Goal: Information Seeking & Learning: Learn about a topic

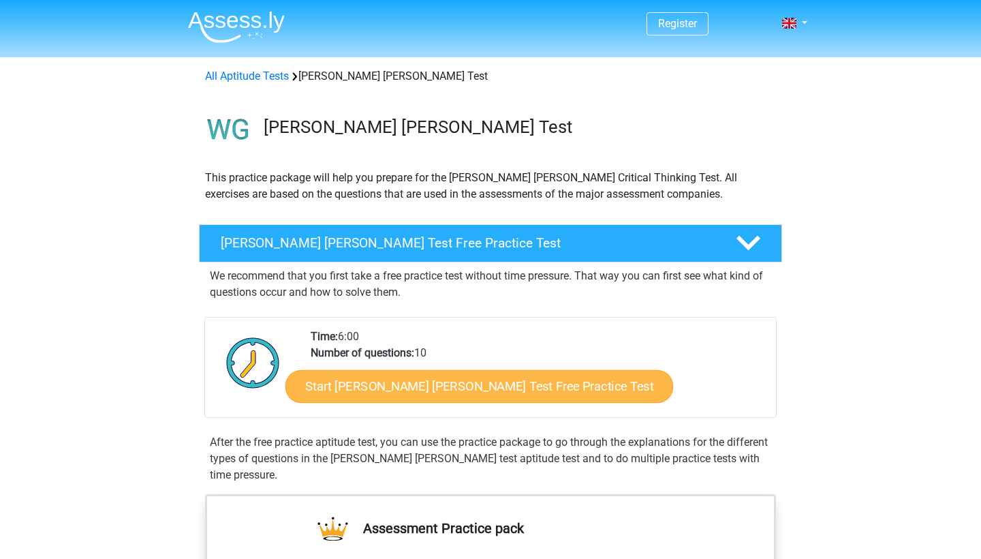
click at [369, 377] on link "Start Watson Glaser Test Free Practice Test" at bounding box center [479, 386] width 388 height 33
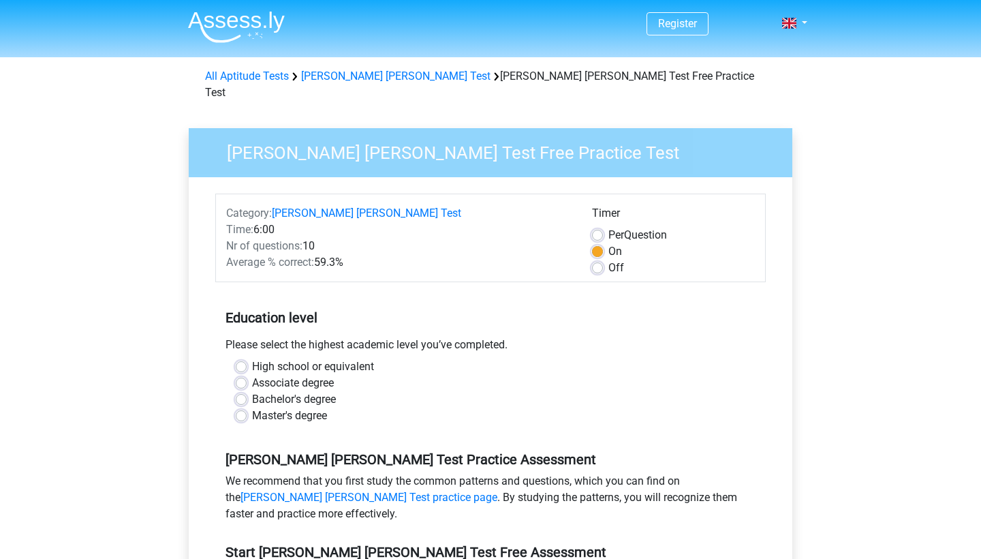
click at [608, 260] on label "Off" at bounding box center [616, 268] width 16 height 16
click at [598, 260] on input "Off" at bounding box center [597, 267] width 11 height 14
radio input "true"
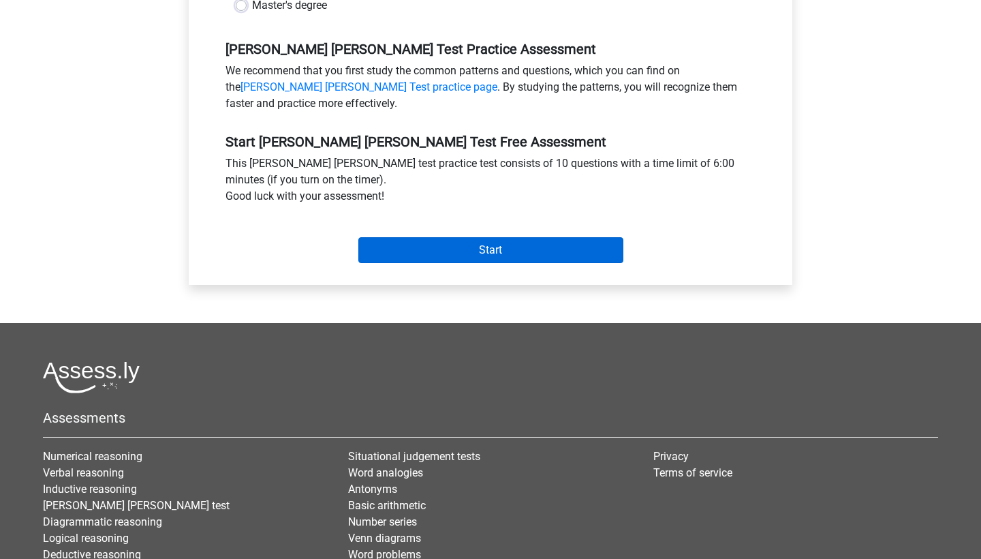
click at [548, 239] on input "Start" at bounding box center [490, 250] width 265 height 26
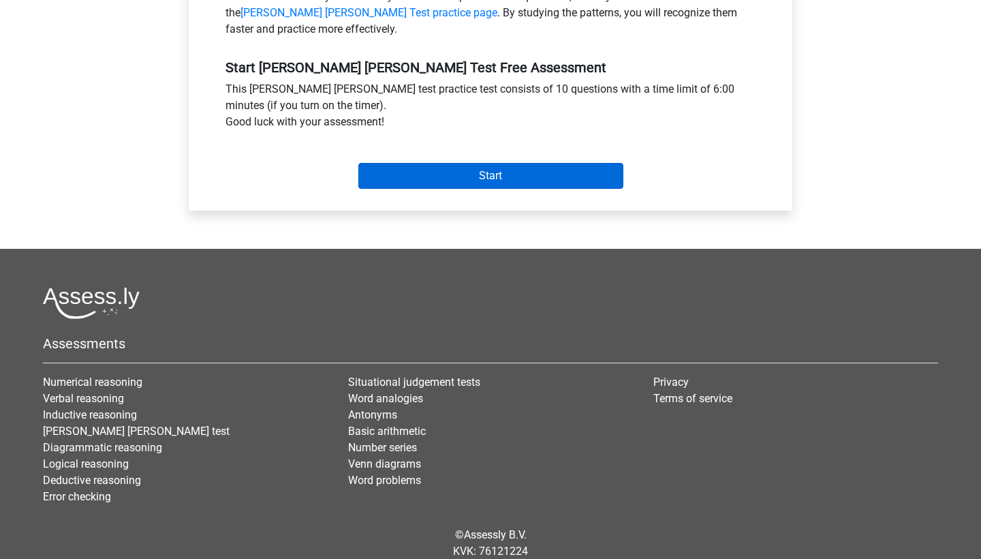
click at [536, 170] on input "Start" at bounding box center [490, 176] width 265 height 26
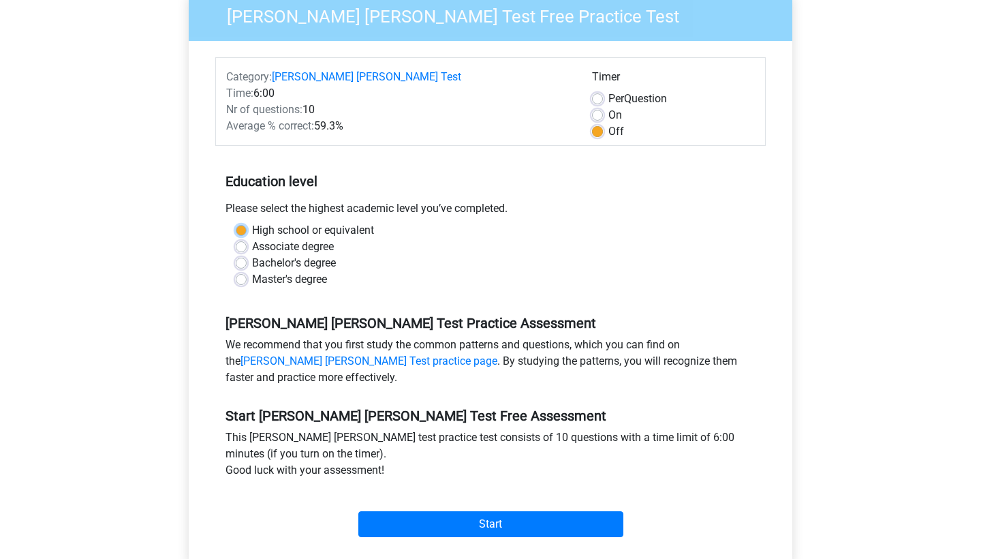
scroll to position [123, 0]
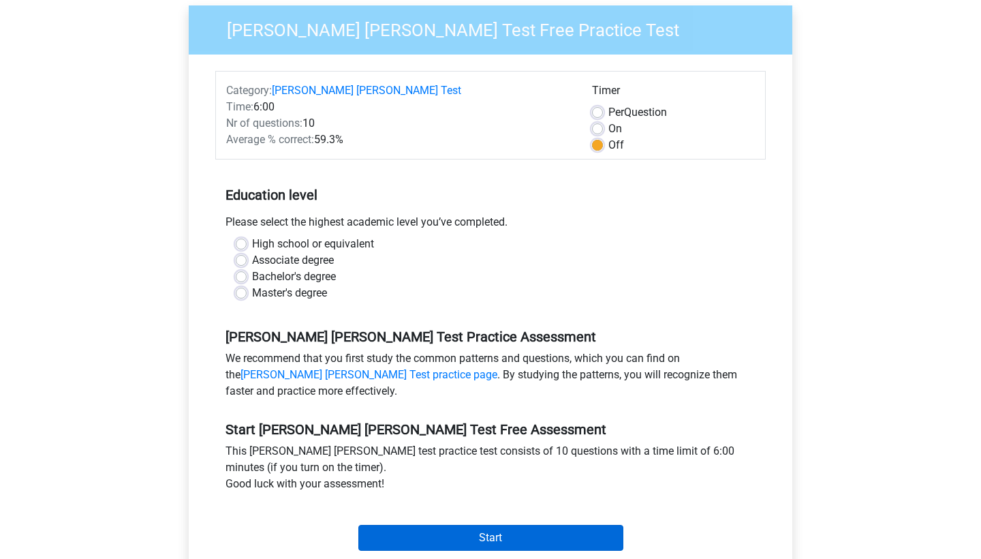
click at [394, 525] on input "Start" at bounding box center [490, 538] width 265 height 26
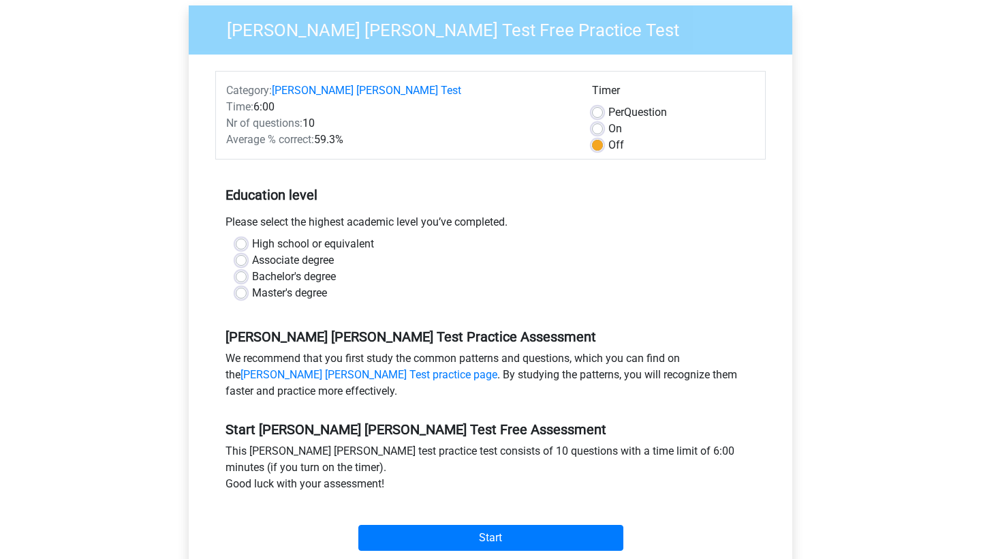
click at [325, 236] on label "High school or equivalent" at bounding box center [313, 244] width 122 height 16
click at [247, 236] on input "High school or equivalent" at bounding box center [241, 243] width 11 height 14
radio input "true"
click at [301, 236] on label "High school or equivalent" at bounding box center [313, 244] width 122 height 16
click at [247, 236] on input "High school or equivalent" at bounding box center [241, 243] width 11 height 14
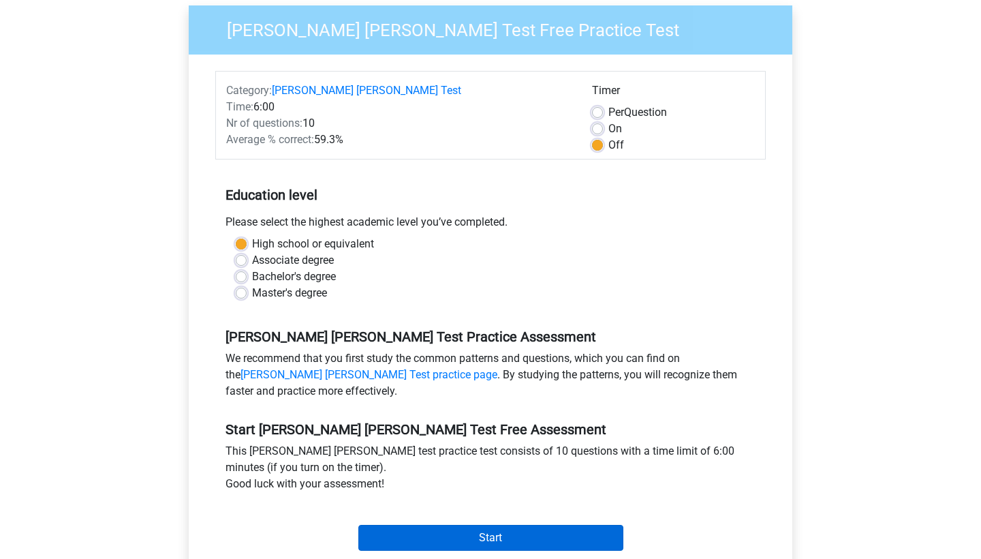
click at [369, 525] on input "Start" at bounding box center [490, 538] width 265 height 26
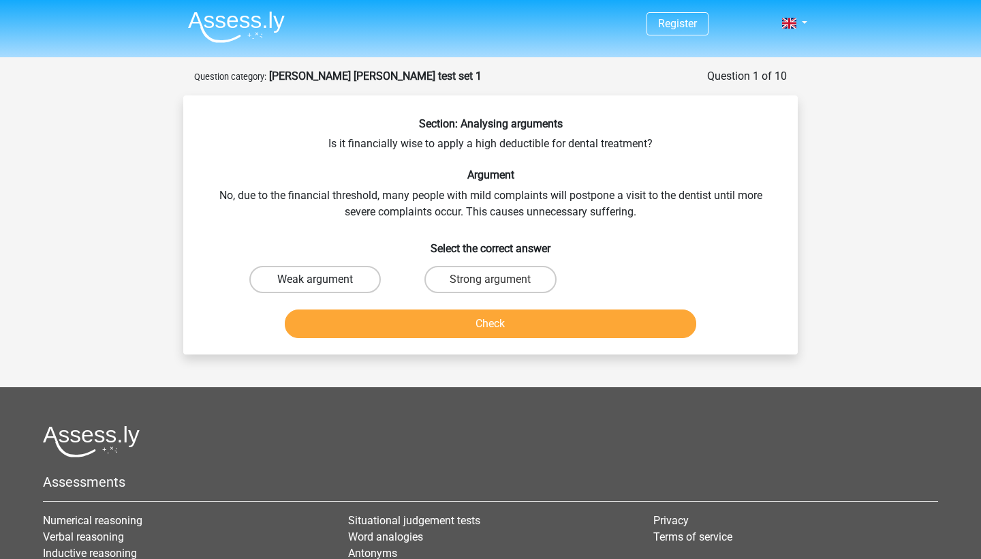
click at [322, 266] on label "Weak argument" at bounding box center [315, 279] width 132 height 27
click at [322, 279] on input "Weak argument" at bounding box center [319, 283] width 9 height 9
radio input "true"
click at [352, 310] on button "Check" at bounding box center [491, 323] width 412 height 29
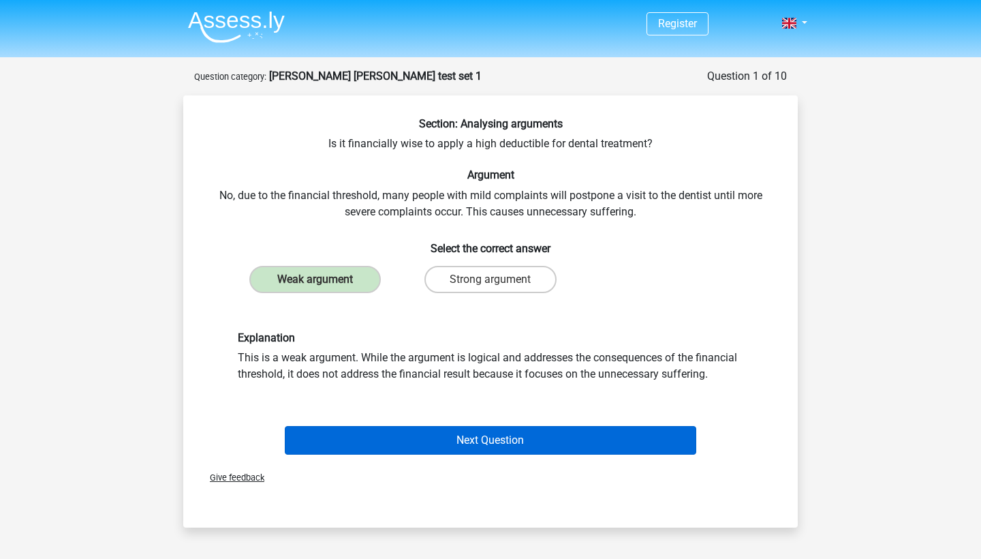
click at [375, 429] on button "Next Question" at bounding box center [491, 440] width 412 height 29
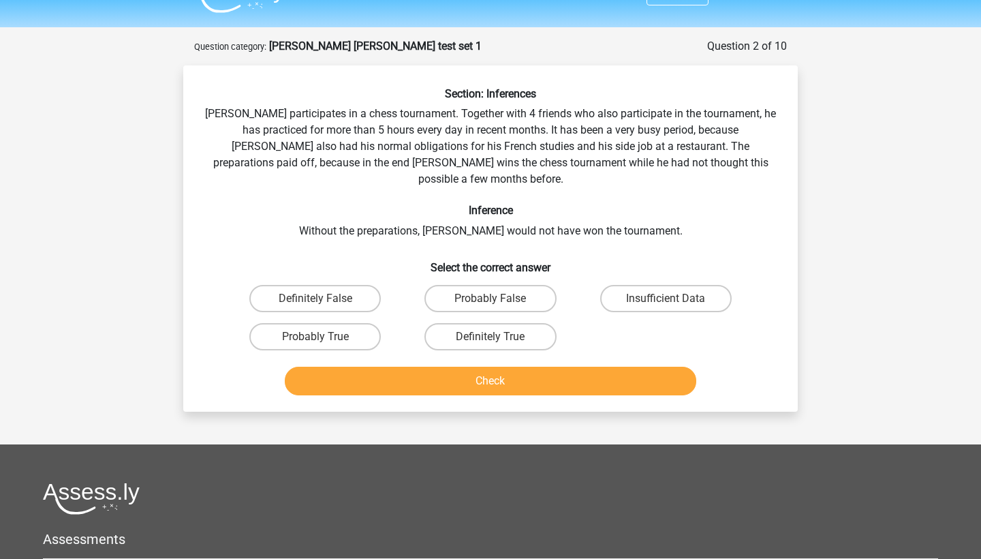
scroll to position [24, 0]
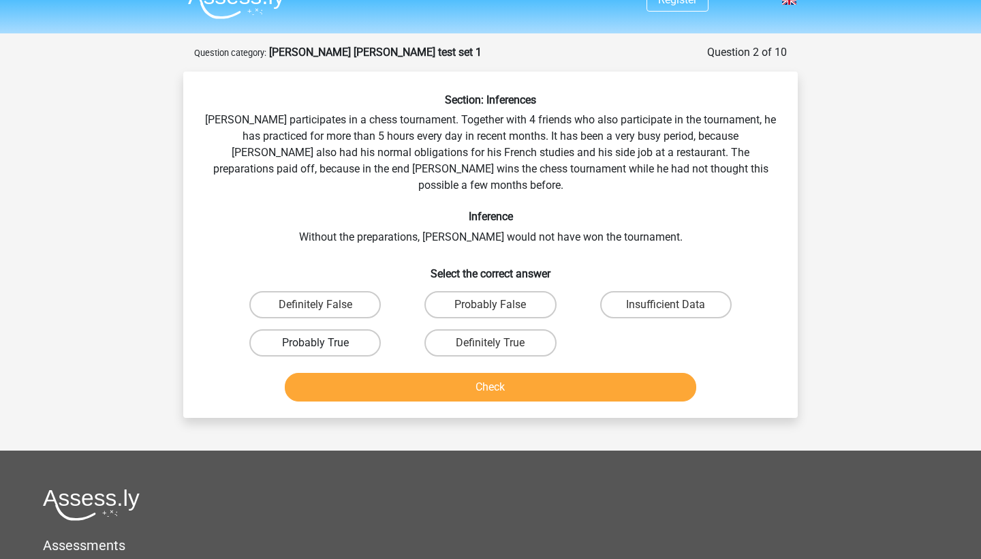
click at [353, 329] on label "Probably True" at bounding box center [315, 342] width 132 height 27
click at [324, 343] on input "Probably True" at bounding box center [319, 347] width 9 height 9
radio input "true"
click at [348, 373] on button "Check" at bounding box center [491, 387] width 412 height 29
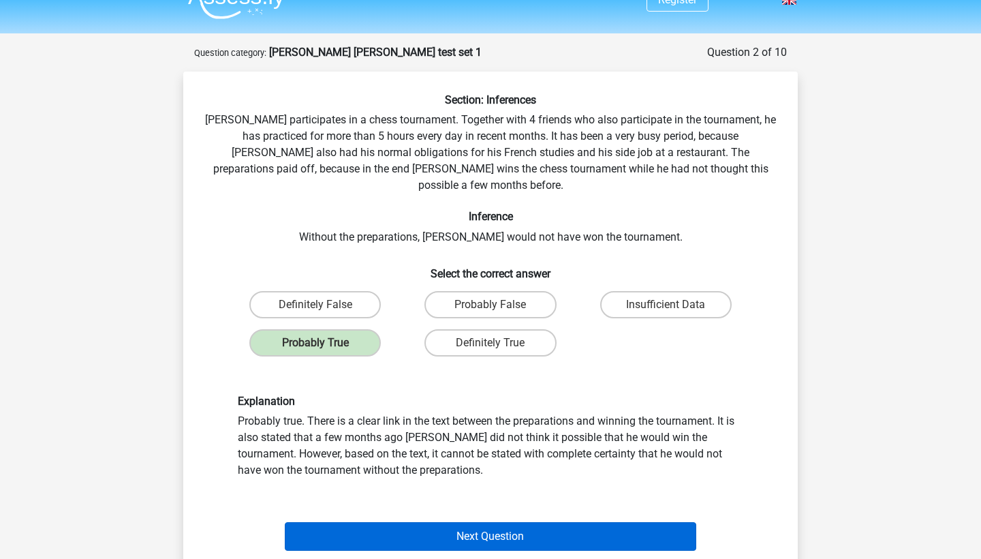
click at [310, 522] on button "Next Question" at bounding box center [491, 536] width 412 height 29
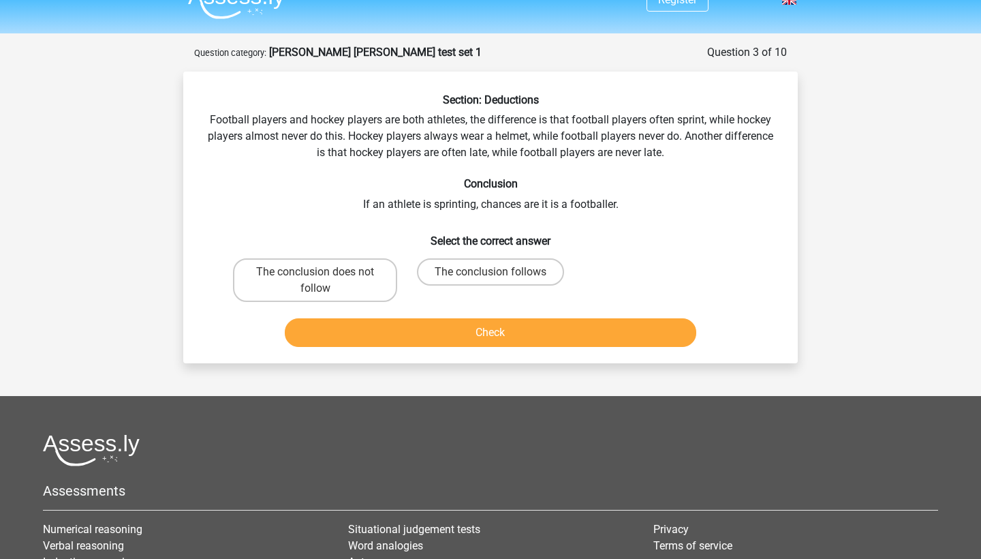
scroll to position [68, 0]
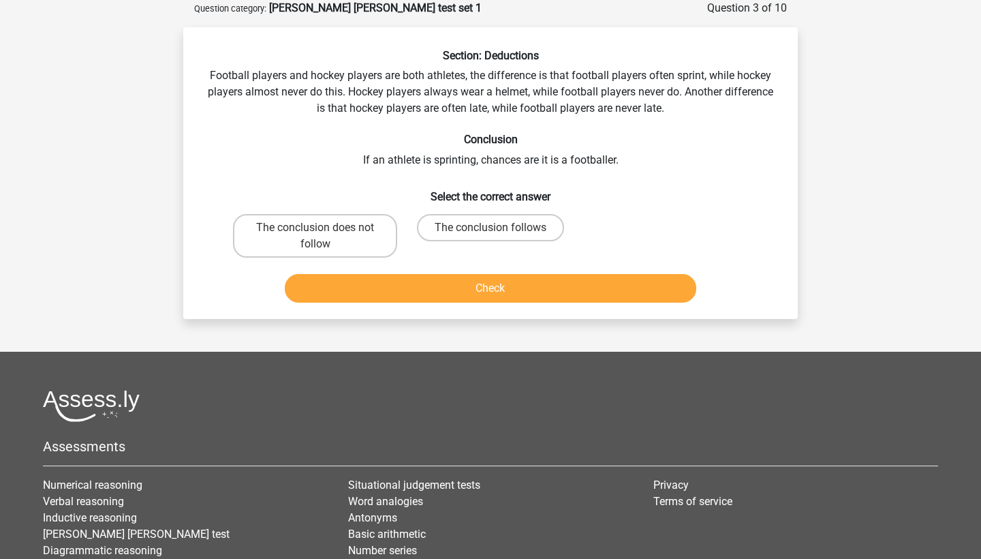
click at [492, 230] on input "The conclusion follows" at bounding box center [495, 232] width 9 height 9
radio input "true"
click at [333, 237] on label "The conclusion does not follow" at bounding box center [315, 236] width 164 height 44
click at [324, 236] on input "The conclusion does not follow" at bounding box center [319, 232] width 9 height 9
radio input "true"
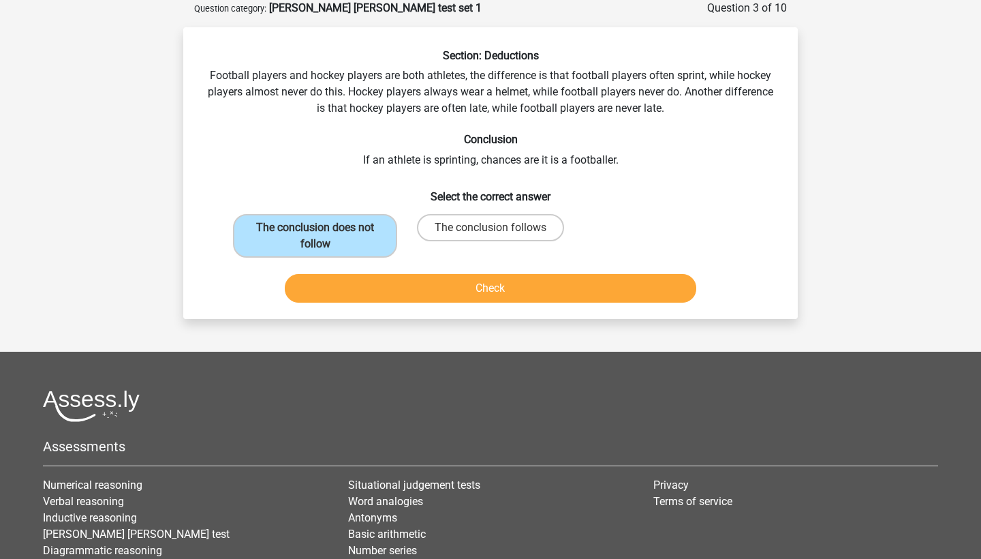
click at [406, 194] on h6 "Select the correct answer" at bounding box center [490, 191] width 571 height 24
click at [429, 210] on div "The conclusion follows" at bounding box center [490, 235] width 175 height 55
click at [427, 219] on label "The conclusion follows" at bounding box center [490, 227] width 147 height 27
click at [491, 228] on input "The conclusion follows" at bounding box center [495, 232] width 9 height 9
radio input "true"
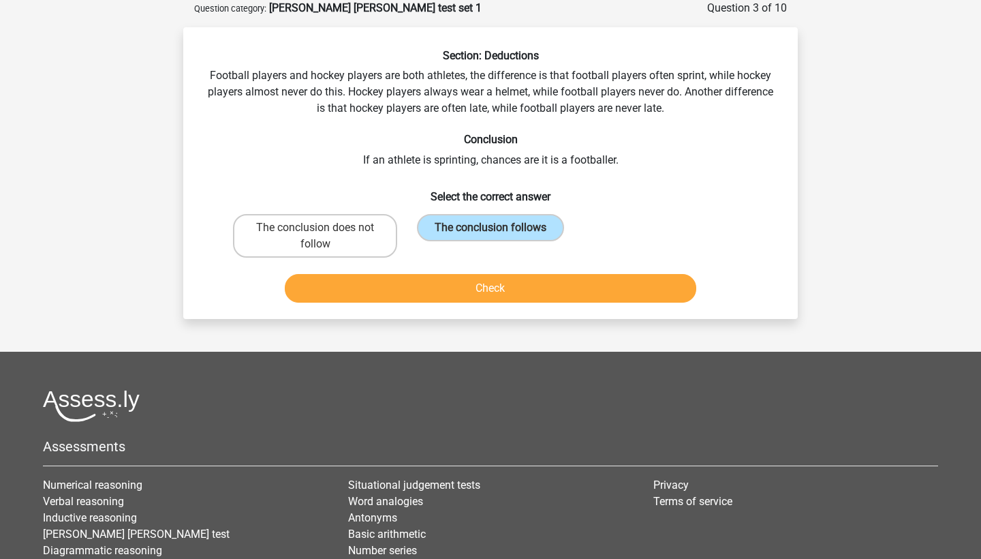
click at [411, 285] on button "Check" at bounding box center [491, 288] width 412 height 29
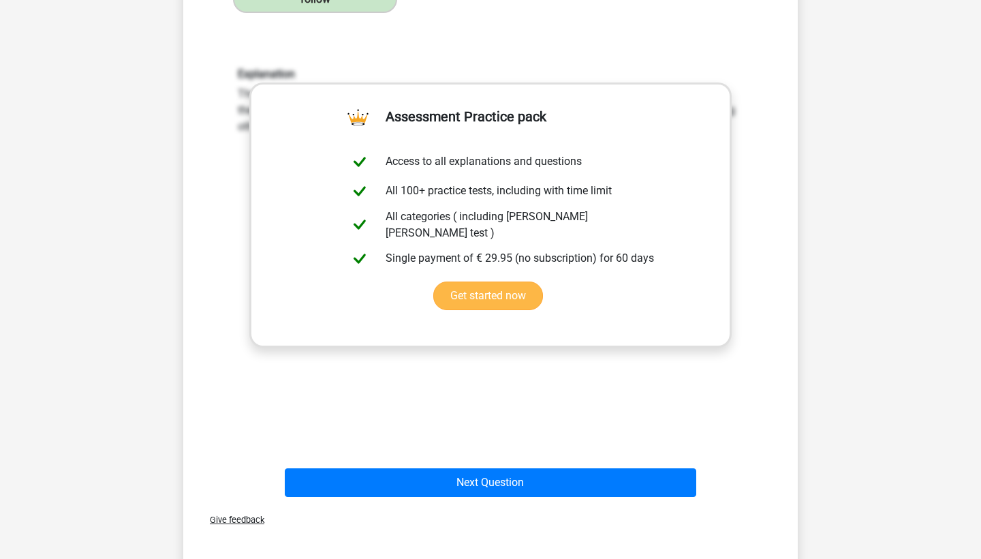
scroll to position [334, 0]
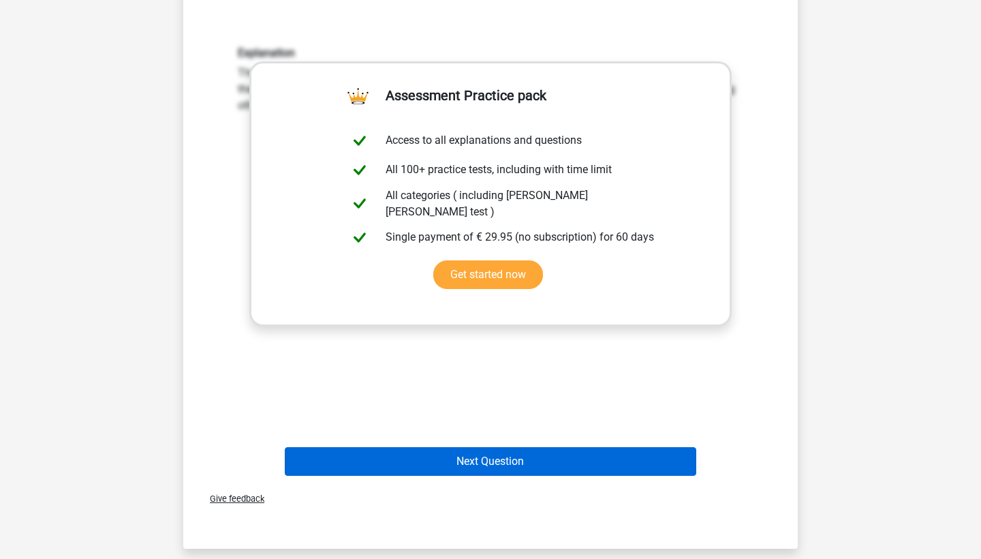
click at [333, 457] on button "Next Question" at bounding box center [491, 461] width 412 height 29
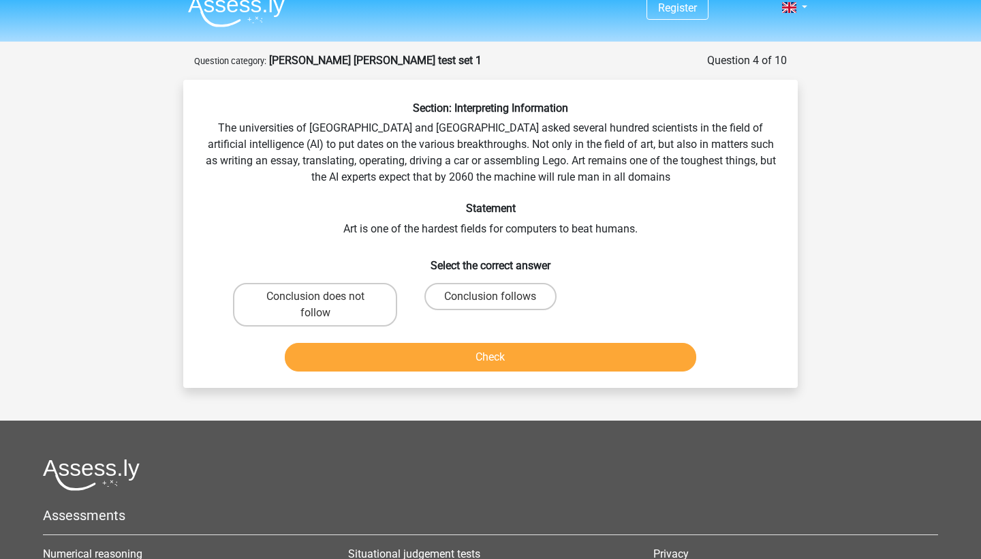
scroll to position [15, 0]
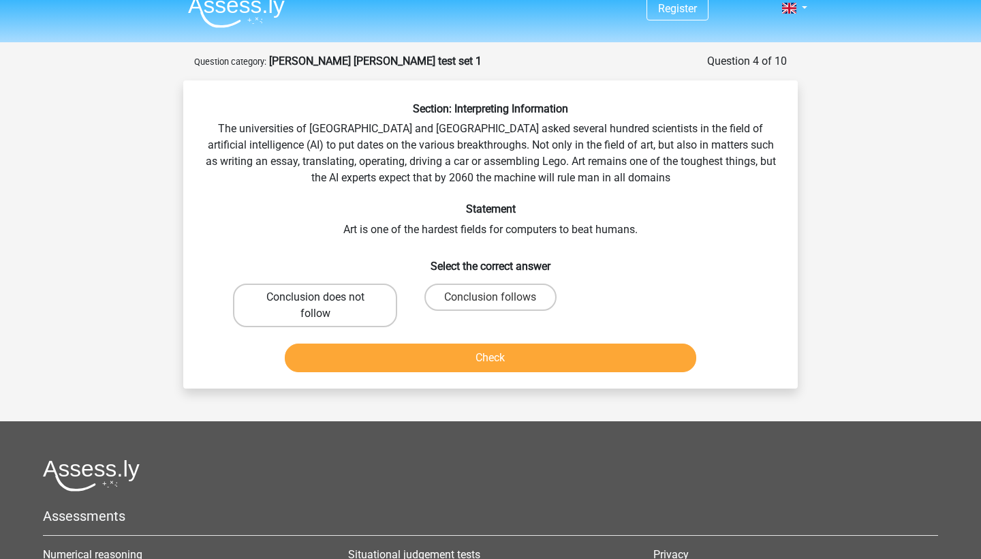
click at [358, 302] on label "Conclusion does not follow" at bounding box center [315, 305] width 164 height 44
click at [324, 302] on input "Conclusion does not follow" at bounding box center [319, 301] width 9 height 9
radio input "true"
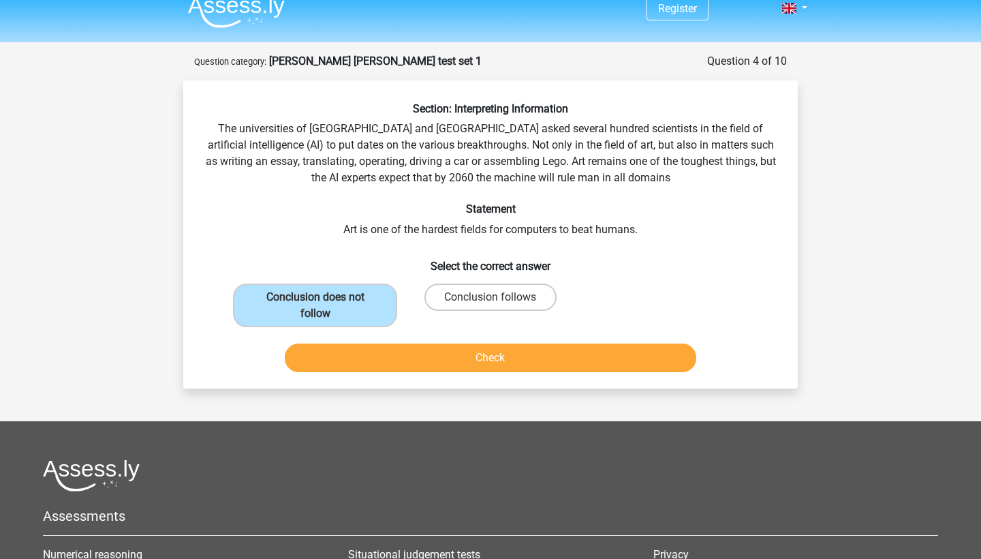
click at [442, 278] on div "Conclusion follows" at bounding box center [490, 305] width 175 height 55
click at [442, 296] on label "Conclusion follows" at bounding box center [490, 296] width 132 height 27
click at [491, 297] on input "Conclusion follows" at bounding box center [495, 301] width 9 height 9
radio input "true"
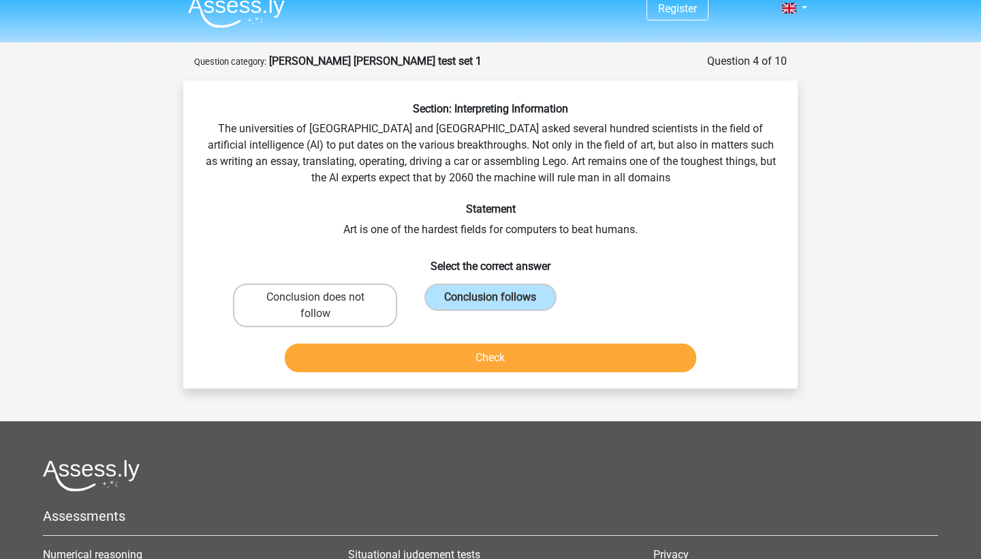
click at [420, 350] on button "Check" at bounding box center [491, 357] width 412 height 29
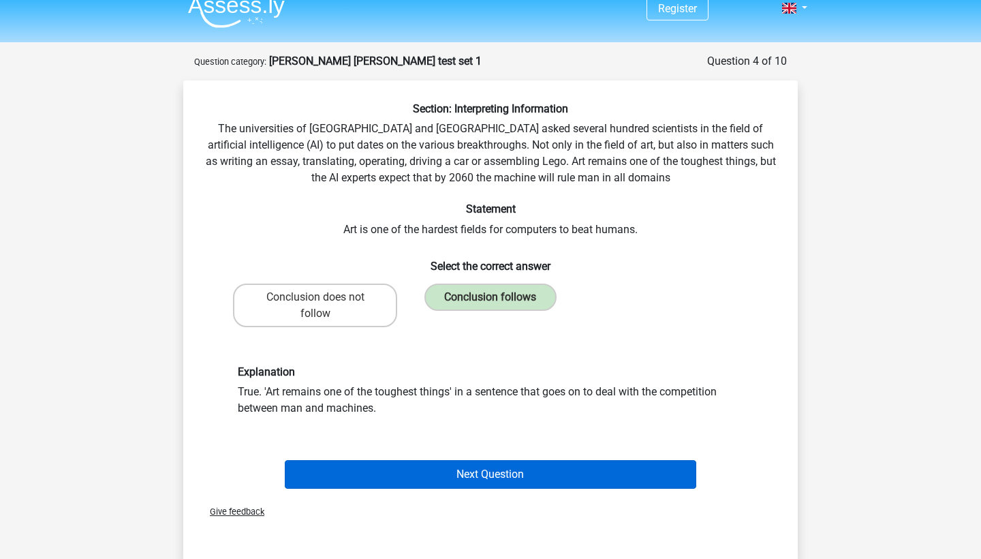
click at [342, 475] on button "Next Question" at bounding box center [491, 474] width 412 height 29
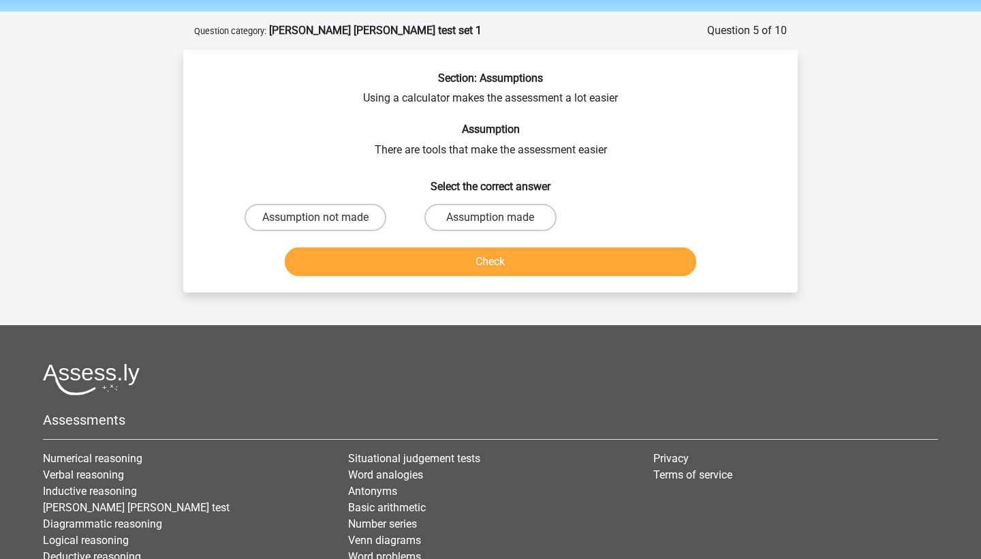
scroll to position [0, 0]
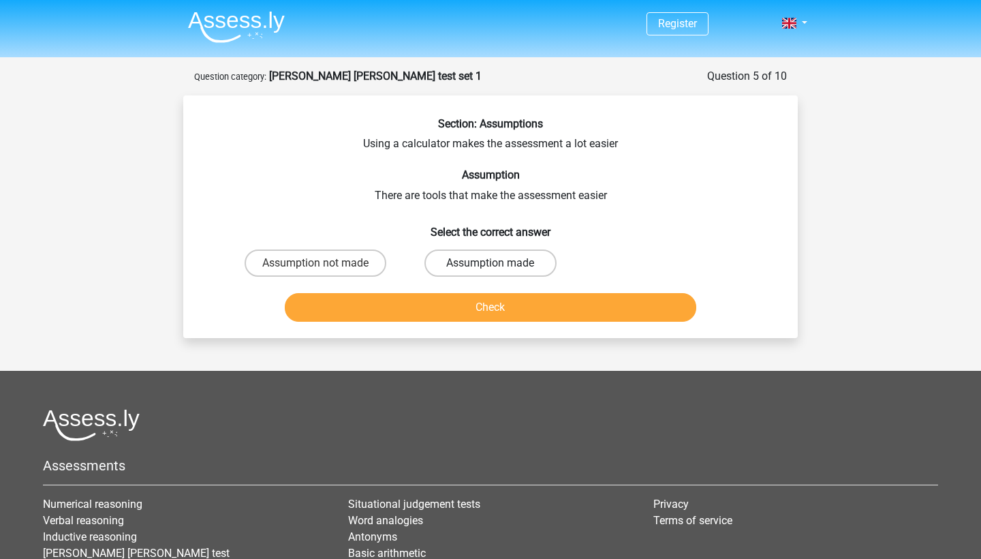
click at [442, 265] on label "Assumption made" at bounding box center [490, 262] width 132 height 27
click at [491, 265] on input "Assumption made" at bounding box center [495, 267] width 9 height 9
radio input "true"
click at [429, 297] on button "Check" at bounding box center [491, 307] width 412 height 29
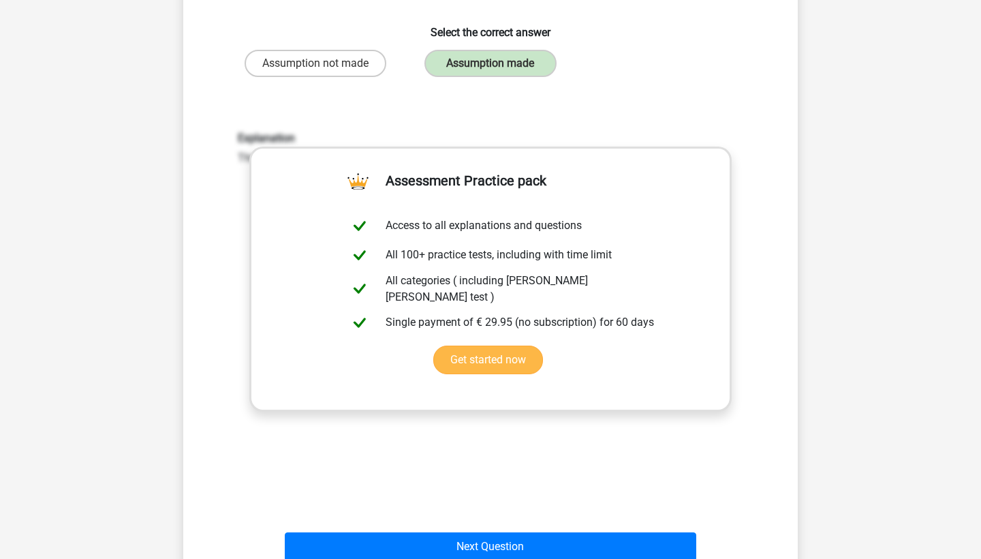
scroll to position [266, 0]
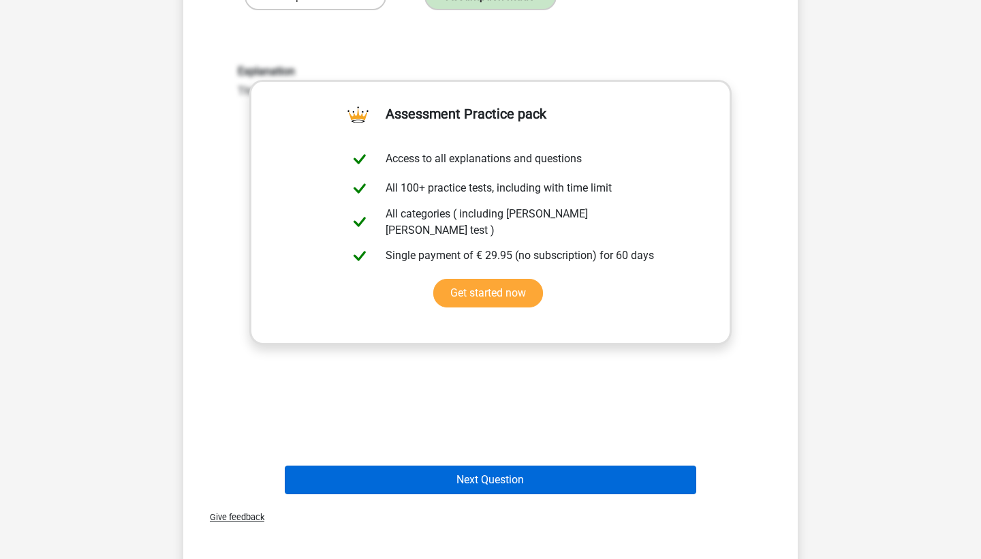
click at [413, 481] on button "Next Question" at bounding box center [491, 479] width 412 height 29
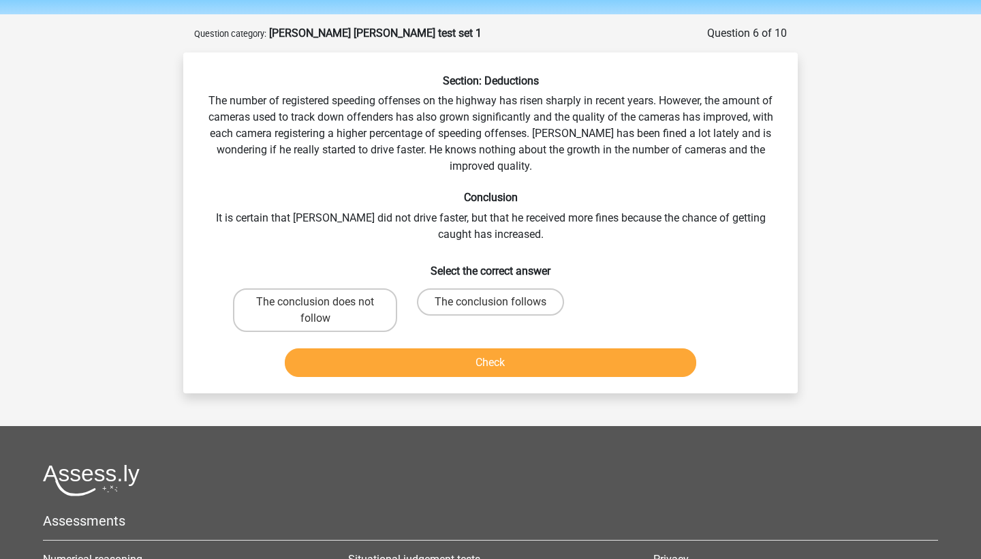
scroll to position [40, 0]
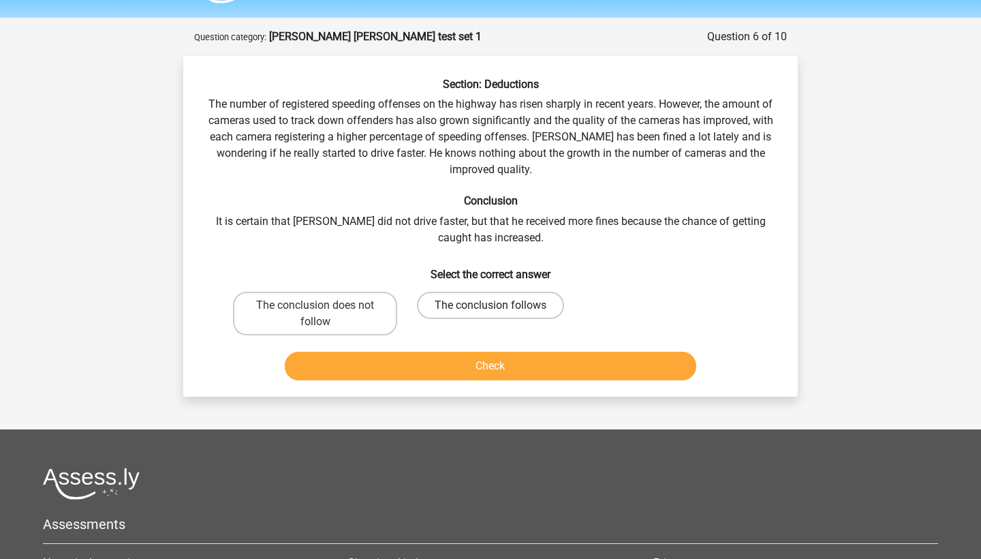
click at [519, 305] on label "The conclusion follows" at bounding box center [490, 305] width 147 height 27
click at [499, 305] on input "The conclusion follows" at bounding box center [495, 309] width 9 height 9
radio input "true"
click at [493, 353] on button "Check" at bounding box center [491, 366] width 412 height 29
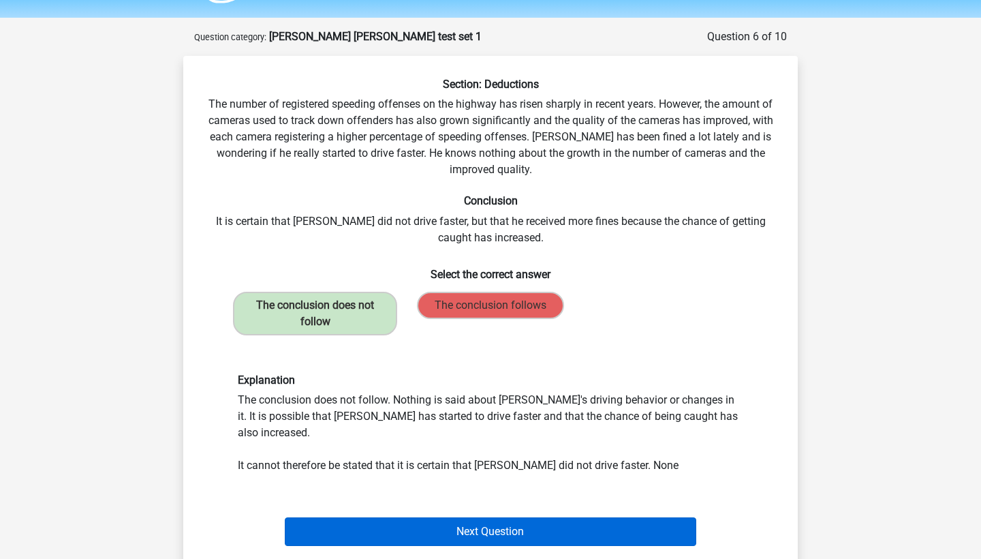
click at [334, 521] on button "Next Question" at bounding box center [491, 531] width 412 height 29
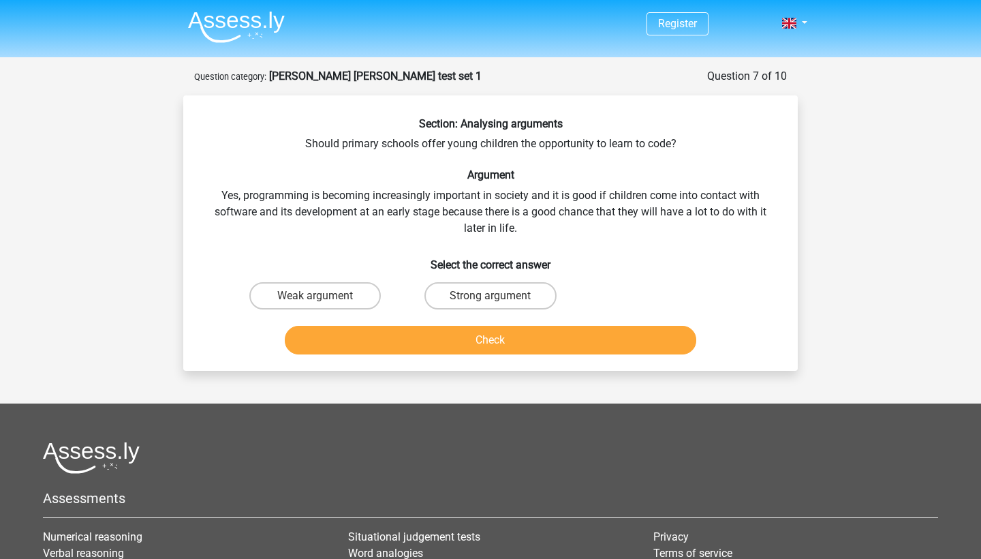
scroll to position [0, 0]
click at [472, 294] on label "Strong argument" at bounding box center [490, 295] width 132 height 27
click at [491, 296] on input "Strong argument" at bounding box center [495, 300] width 9 height 9
radio input "true"
click at [456, 340] on button "Check" at bounding box center [491, 340] width 412 height 29
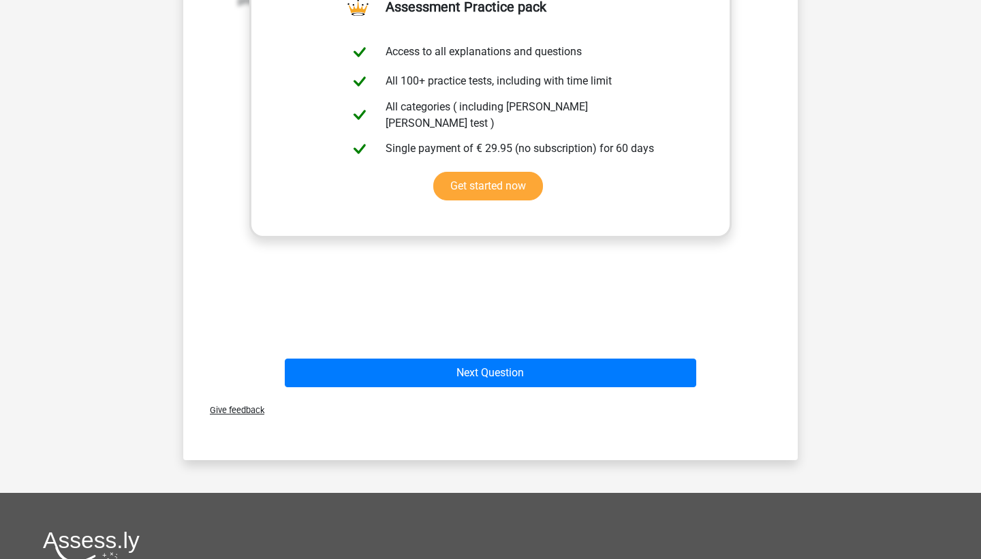
scroll to position [602, 0]
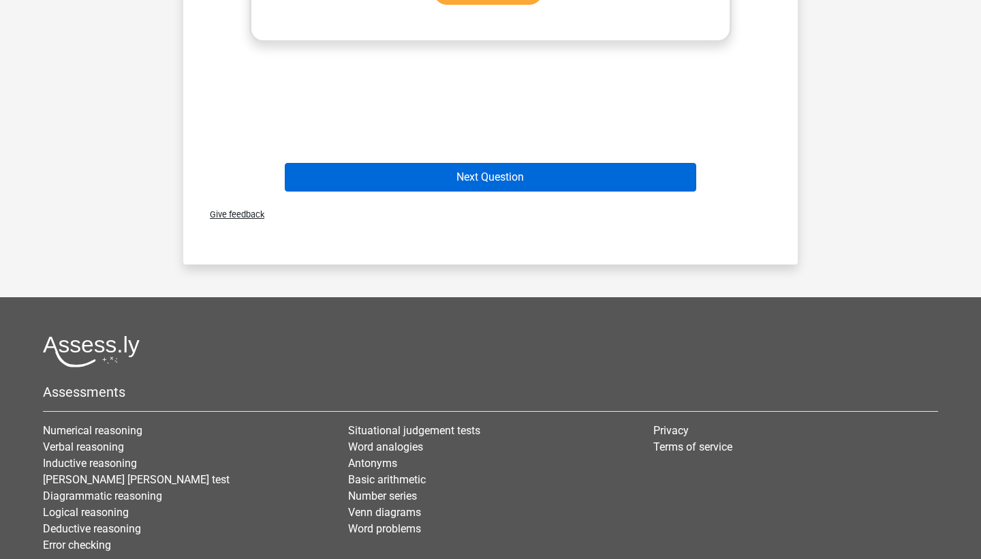
click at [463, 176] on button "Next Question" at bounding box center [491, 177] width 412 height 29
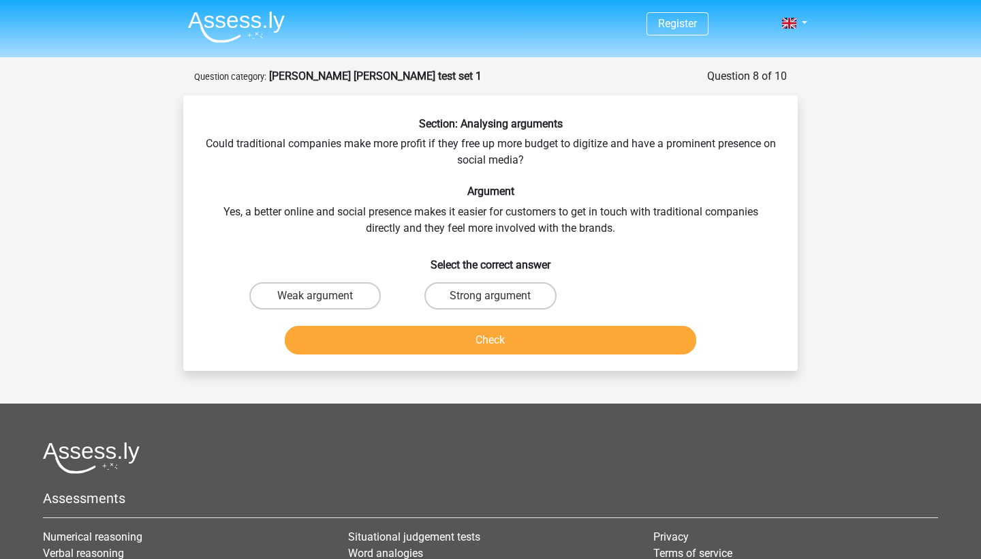
scroll to position [0, 0]
click at [442, 294] on label "Strong argument" at bounding box center [490, 295] width 132 height 27
click at [491, 296] on input "Strong argument" at bounding box center [495, 300] width 9 height 9
radio input "true"
click at [409, 335] on button "Check" at bounding box center [491, 340] width 412 height 29
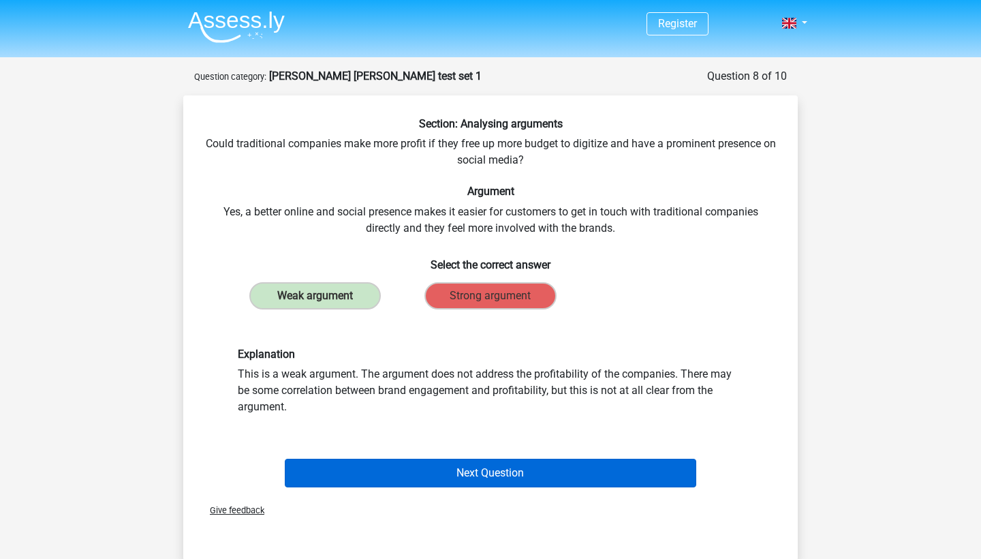
click at [320, 471] on button "Next Question" at bounding box center [491, 473] width 412 height 29
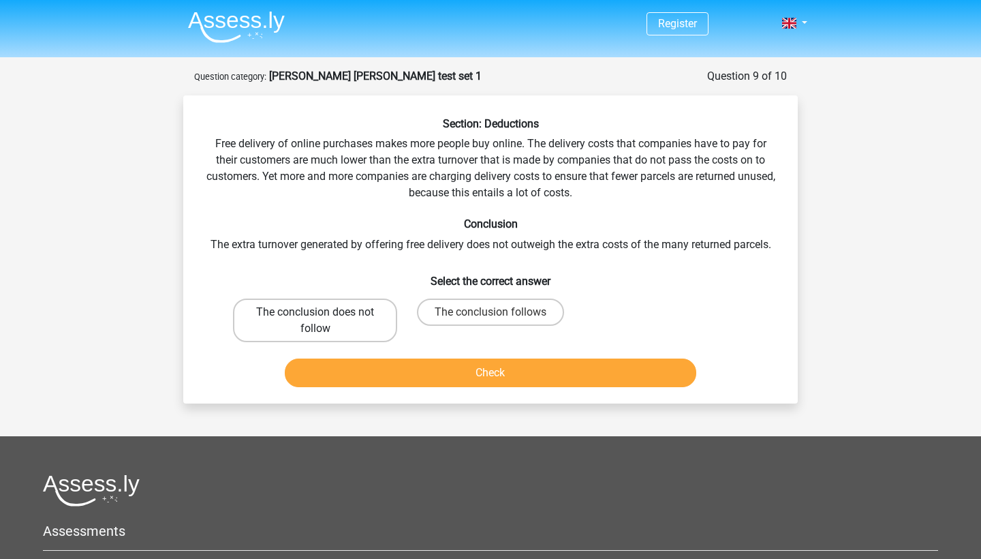
click at [375, 319] on label "The conclusion does not follow" at bounding box center [315, 320] width 164 height 44
click at [324, 319] on input "The conclusion does not follow" at bounding box center [319, 316] width 9 height 9
radio input "true"
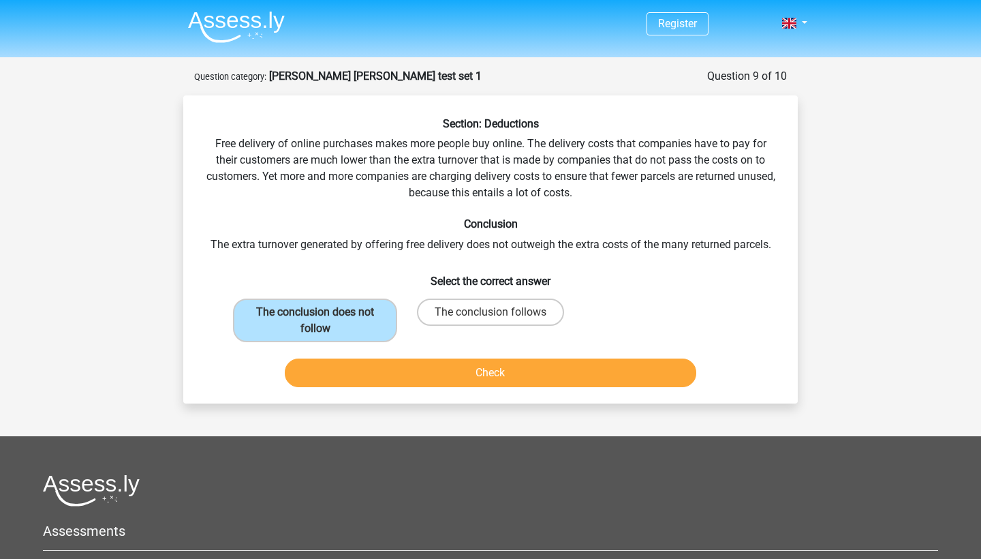
click at [386, 377] on button "Check" at bounding box center [491, 372] width 412 height 29
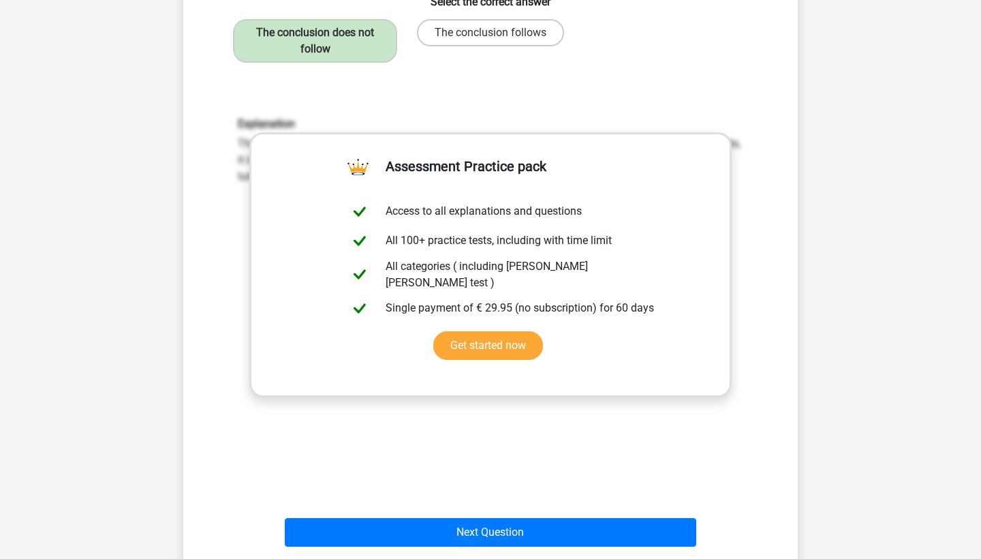
scroll to position [512, 0]
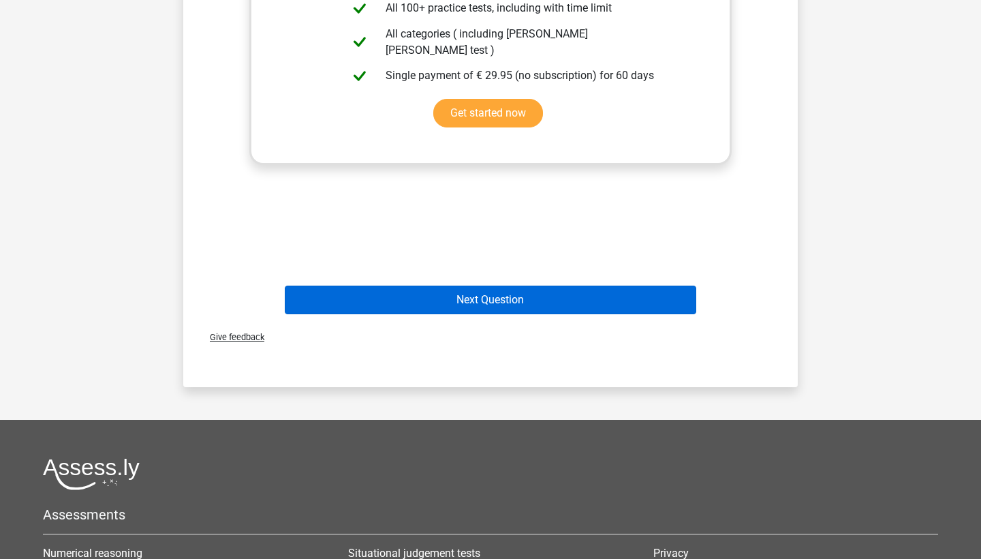
click at [413, 305] on button "Next Question" at bounding box center [491, 299] width 412 height 29
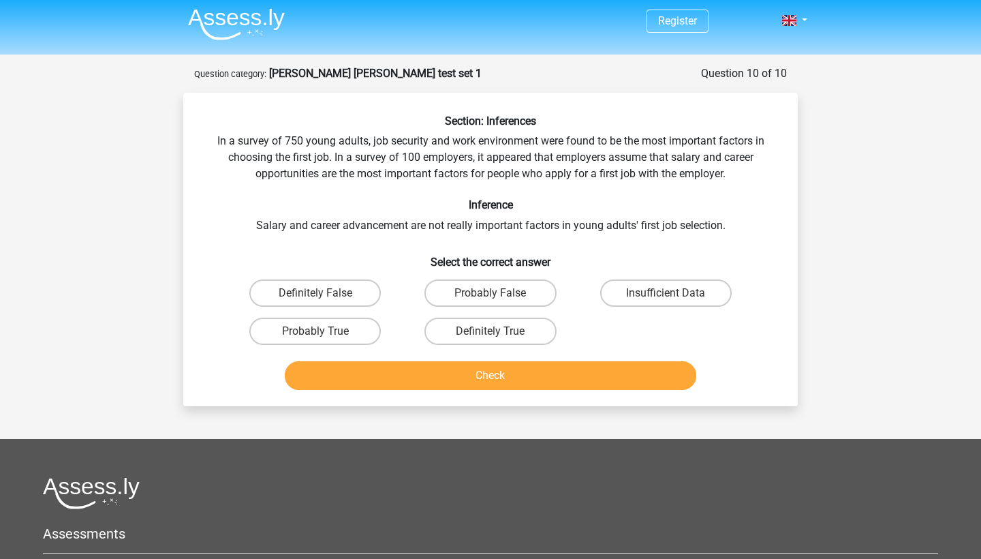
scroll to position [2, 0]
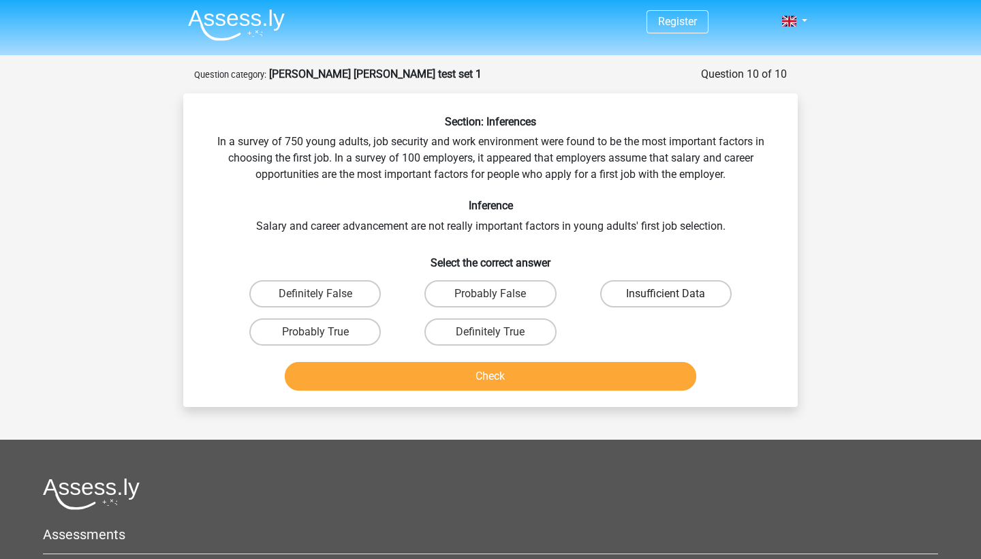
click at [608, 287] on label "Insufficient Data" at bounding box center [666, 293] width 132 height 27
click at [666, 294] on input "Insufficient Data" at bounding box center [670, 298] width 9 height 9
radio input "true"
click at [374, 368] on button "Check" at bounding box center [491, 376] width 412 height 29
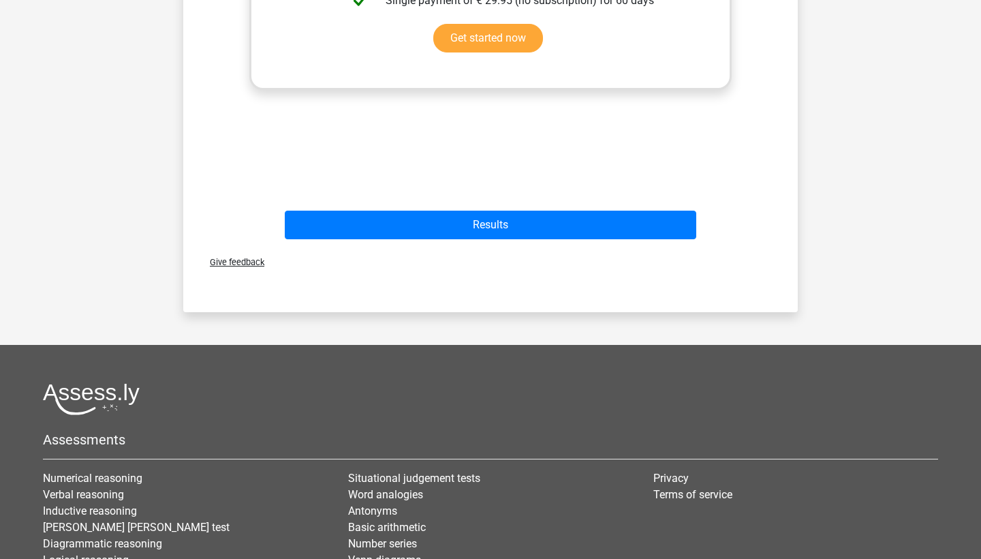
scroll to position [604, 0]
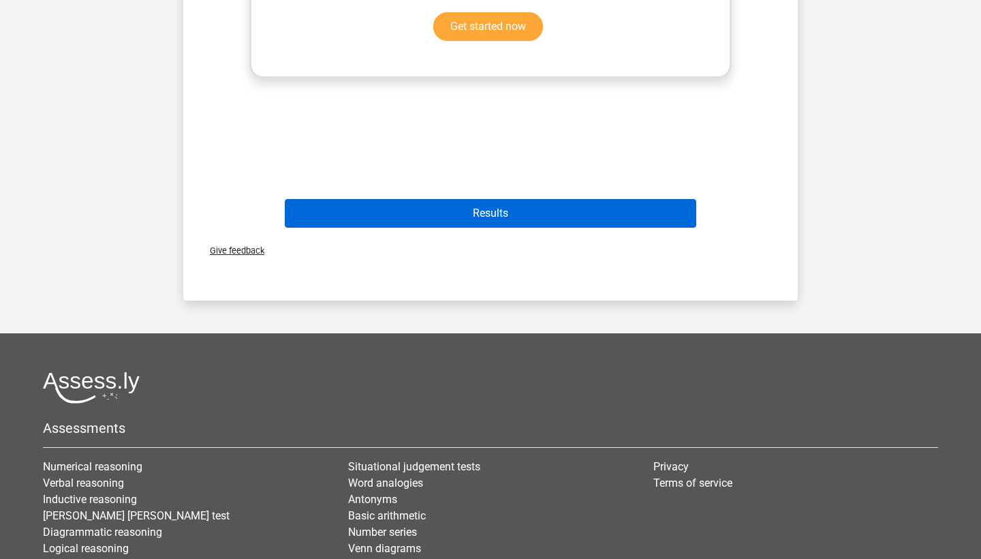
click at [416, 223] on button "Results" at bounding box center [491, 213] width 412 height 29
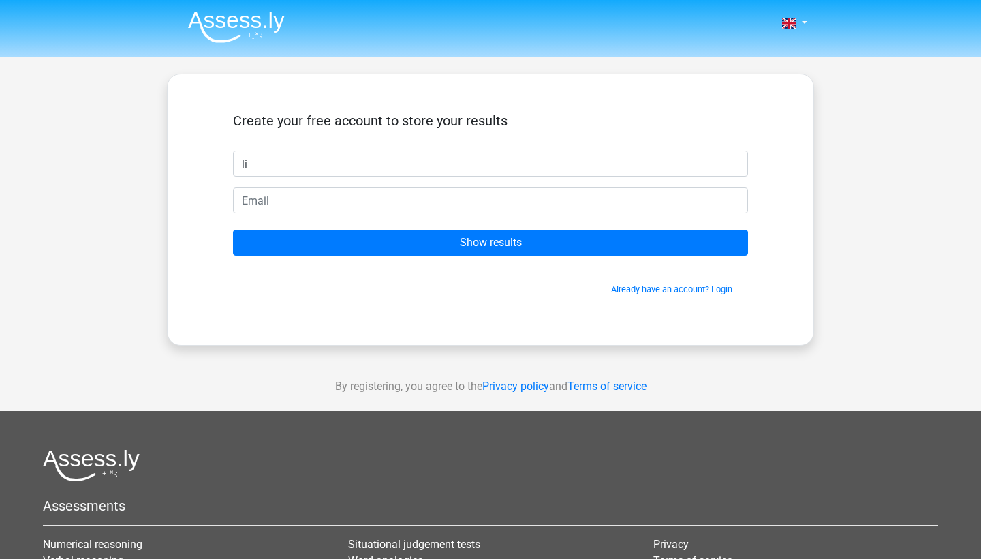
type input "l"
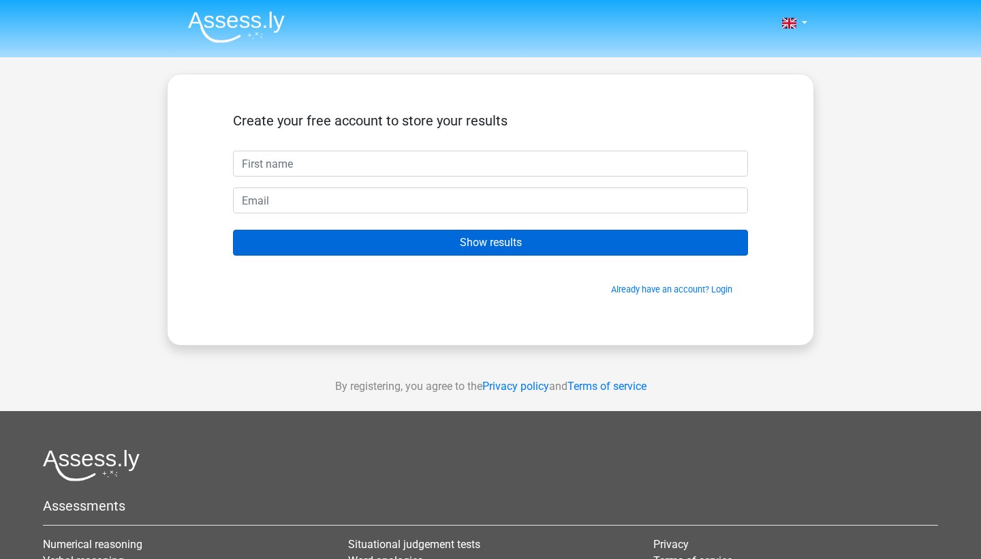
click at [454, 237] on input "Show results" at bounding box center [490, 243] width 515 height 26
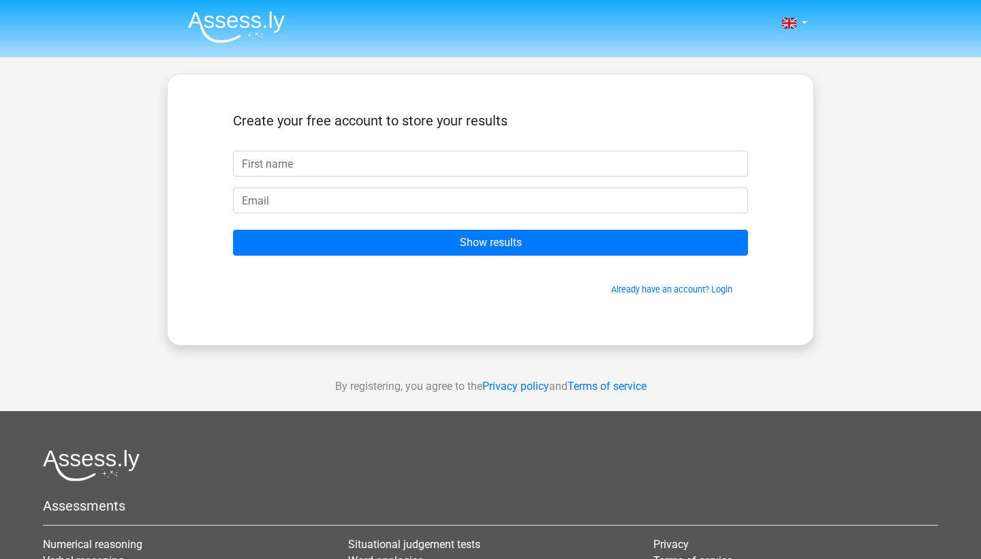
click at [558, 99] on div "Create your free account to store your results Show results Already have an acc…" at bounding box center [490, 210] width 647 height 272
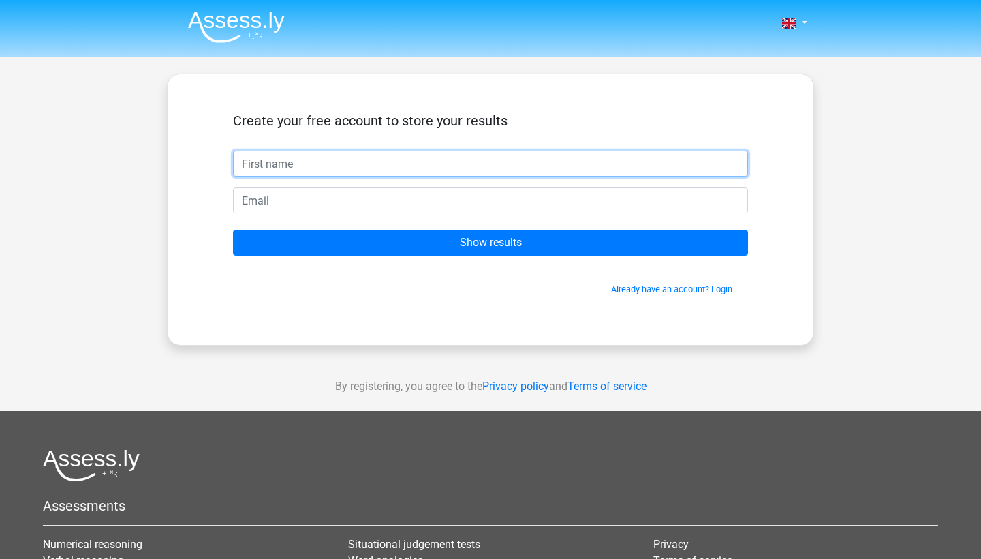
click at [475, 172] on input "text" at bounding box center [490, 164] width 515 height 26
type input "james"
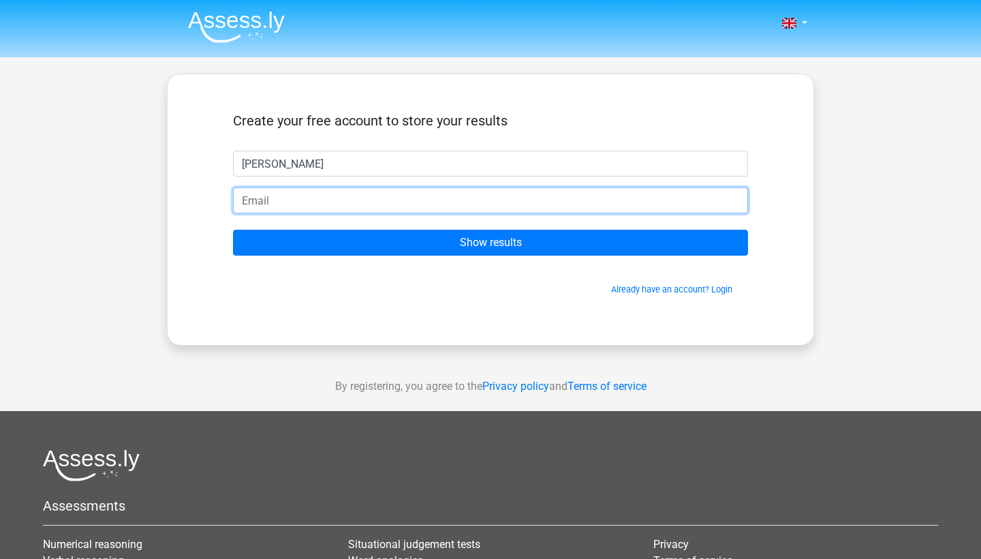
type input "f"
type input "[EMAIL_ADDRESS][DOMAIN_NAME]"
click at [491, 243] on input "Show results" at bounding box center [490, 243] width 515 height 26
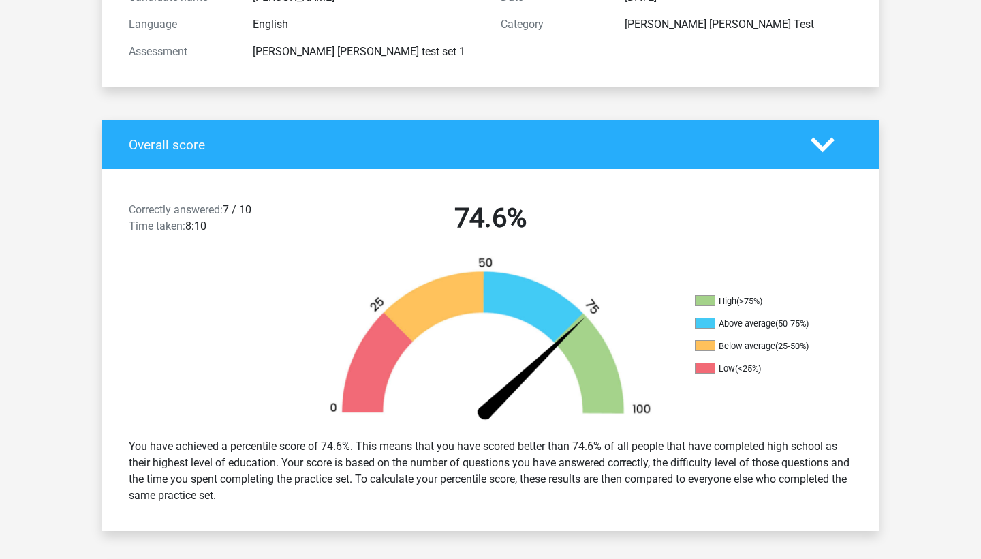
scroll to position [179, 0]
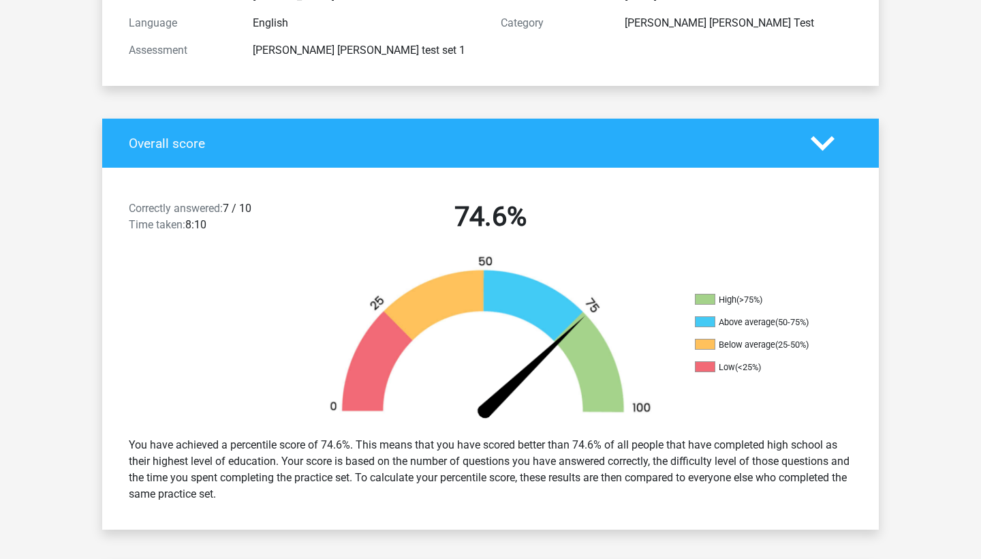
drag, startPoint x: 226, startPoint y: 218, endPoint x: 172, endPoint y: 234, distance: 56.9
click at [172, 234] on div "Correctly answered: 7 / 10 Time taken: 8:10" at bounding box center [212, 219] width 186 height 38
click at [767, 292] on div "High (>75%) Above average (50-75%) Below average (25-50%) Low (<25%)" at bounding box center [490, 340] width 777 height 171
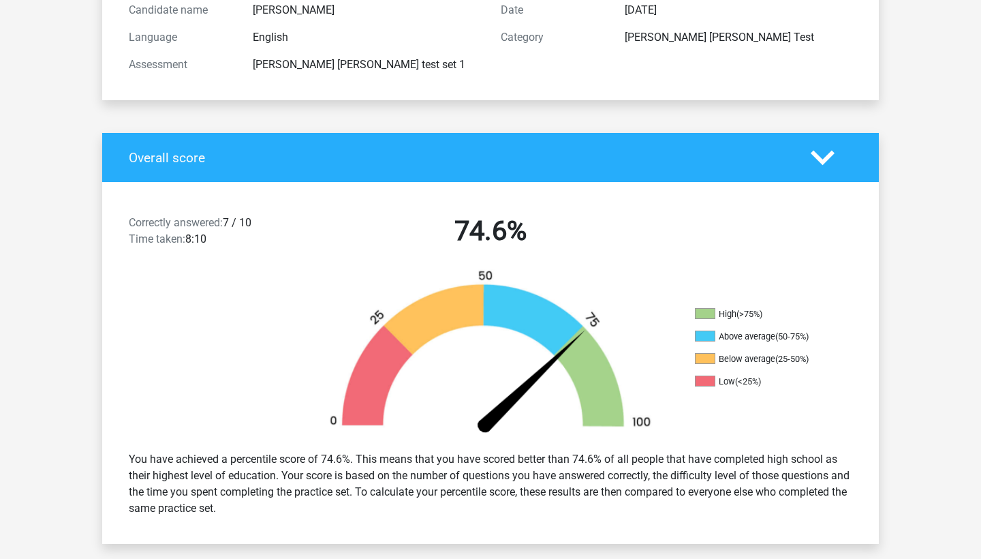
scroll to position [168, 0]
